Goal: Information Seeking & Learning: Learn about a topic

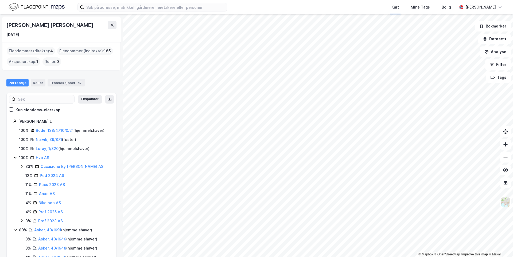
click at [14, 158] on icon at bounding box center [15, 157] width 4 height 4
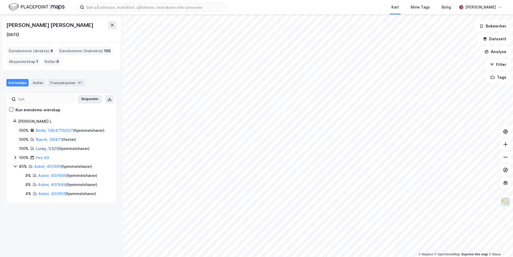
click at [48, 149] on link "Lurøy, 1/320" at bounding box center [47, 148] width 23 height 5
